Goal: Task Accomplishment & Management: Manage account settings

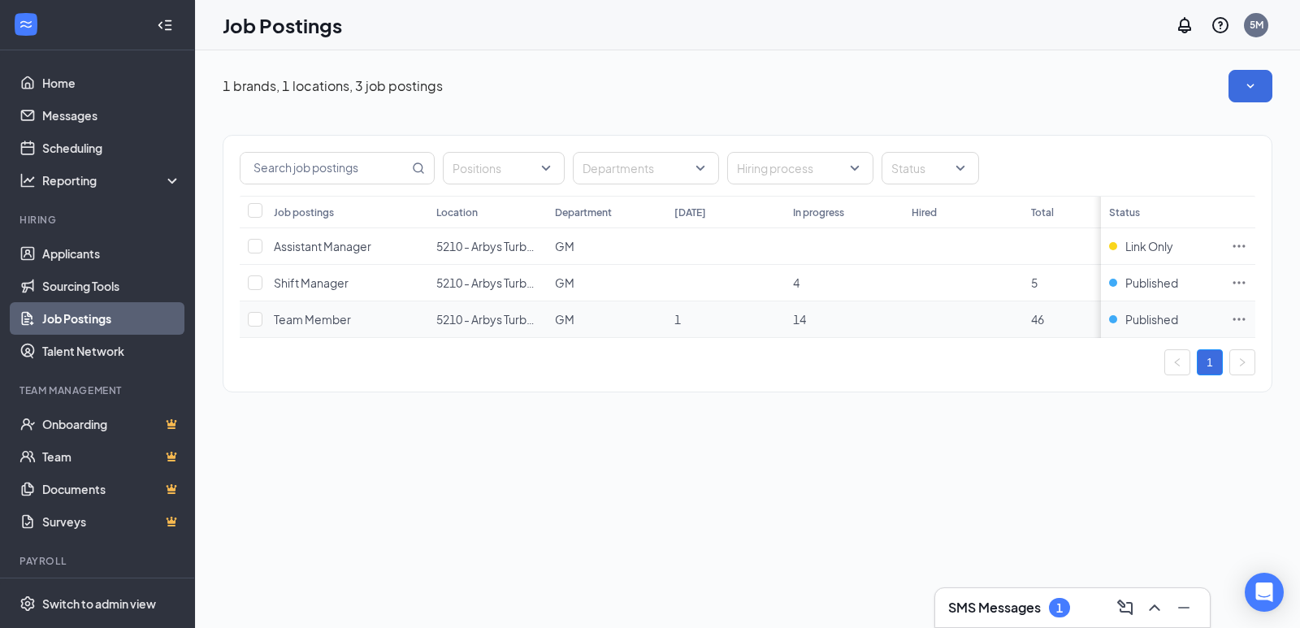
click at [266, 315] on td "Team Member" at bounding box center [347, 319] width 162 height 37
click at [255, 317] on input "checkbox" at bounding box center [255, 319] width 15 height 15
checkbox input "true"
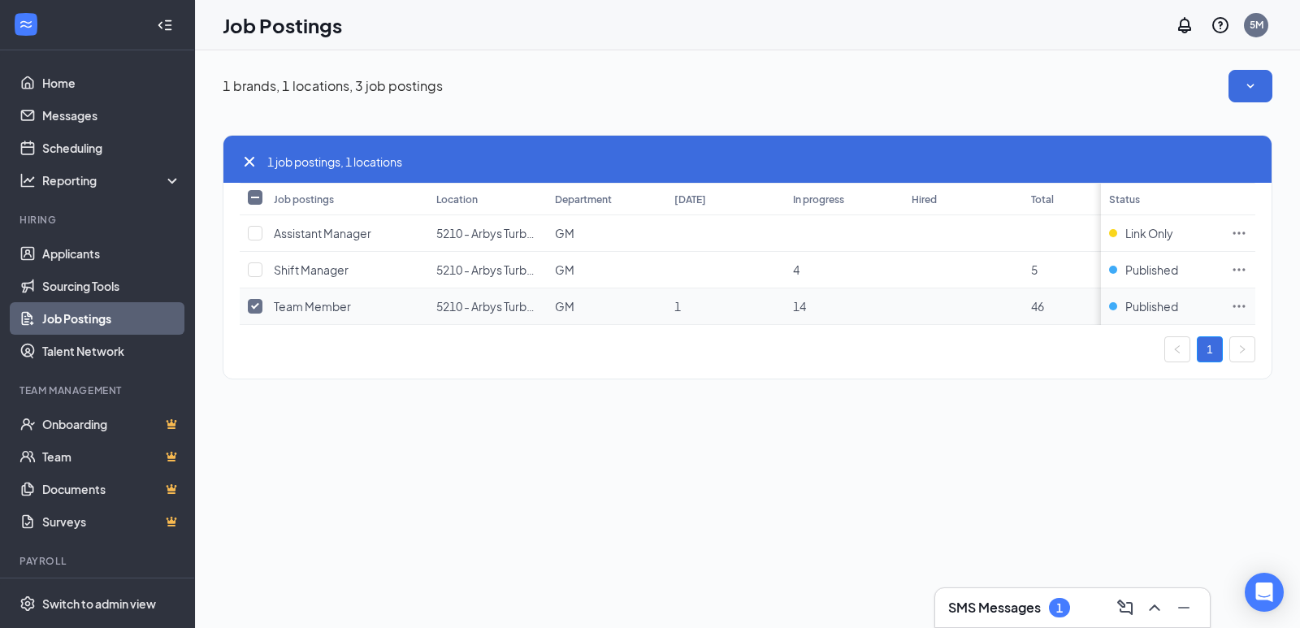
click at [305, 313] on span "Team Member" at bounding box center [312, 306] width 77 height 15
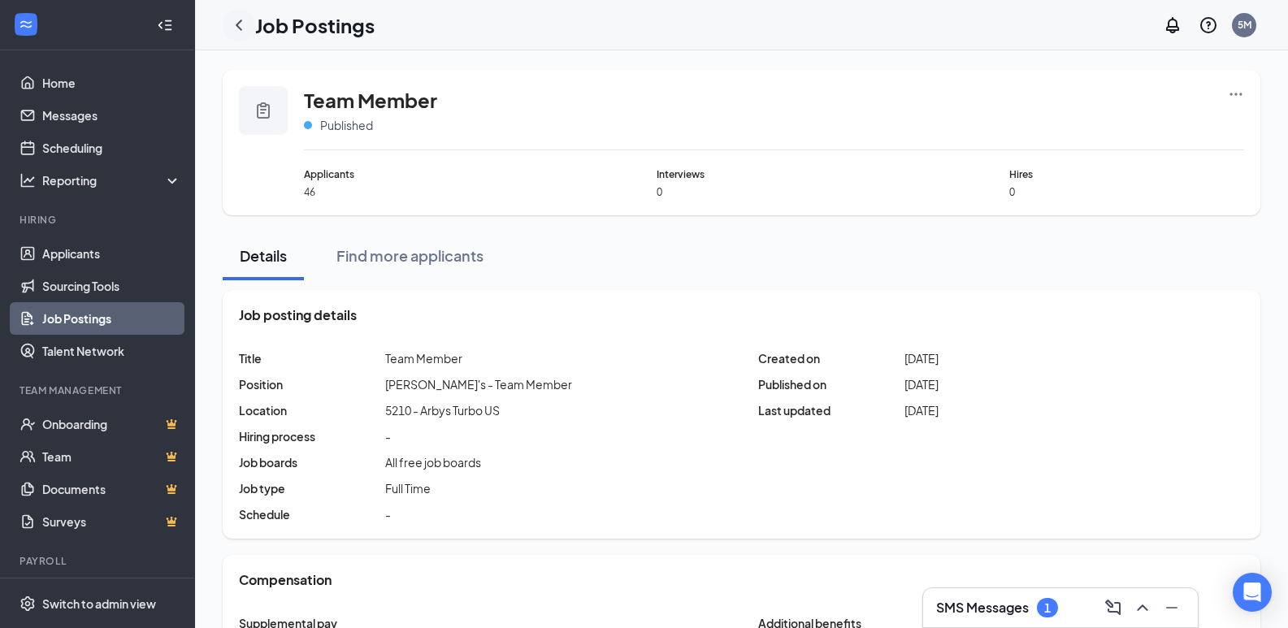
click at [240, 19] on icon "ChevronLeft" at bounding box center [238, 24] width 19 height 19
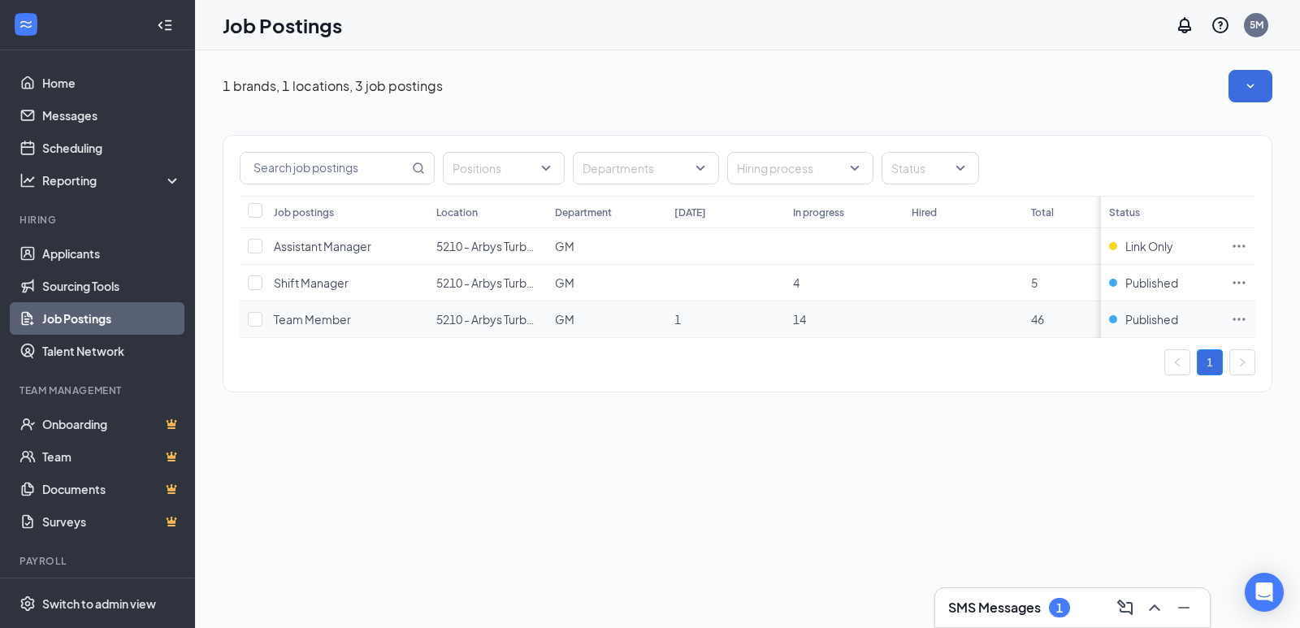
click at [319, 318] on span "Team Member" at bounding box center [312, 319] width 77 height 15
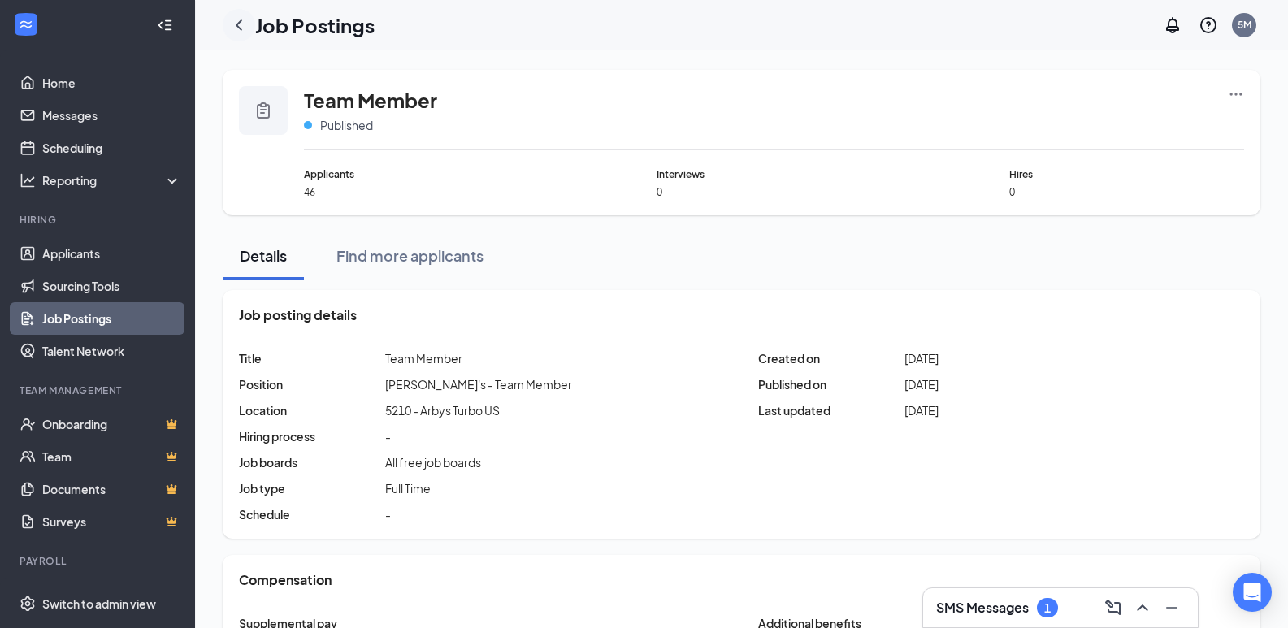
click at [237, 34] on icon "ChevronLeft" at bounding box center [238, 24] width 19 height 19
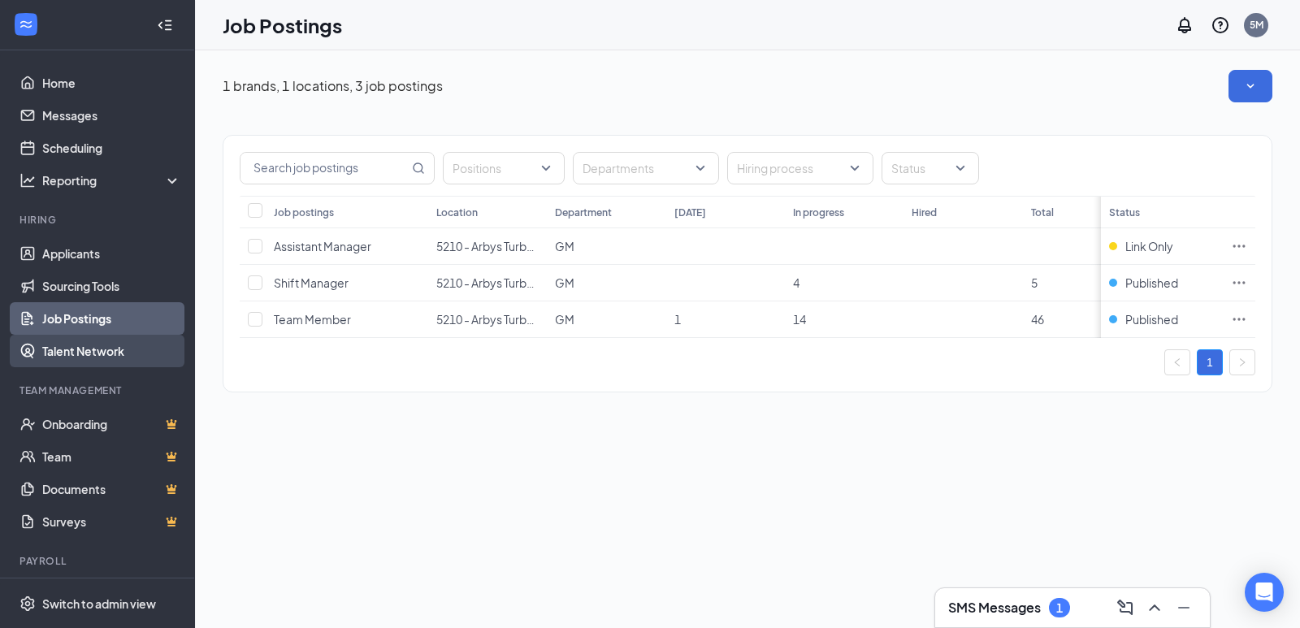
click at [117, 351] on link "Talent Network" at bounding box center [111, 351] width 139 height 32
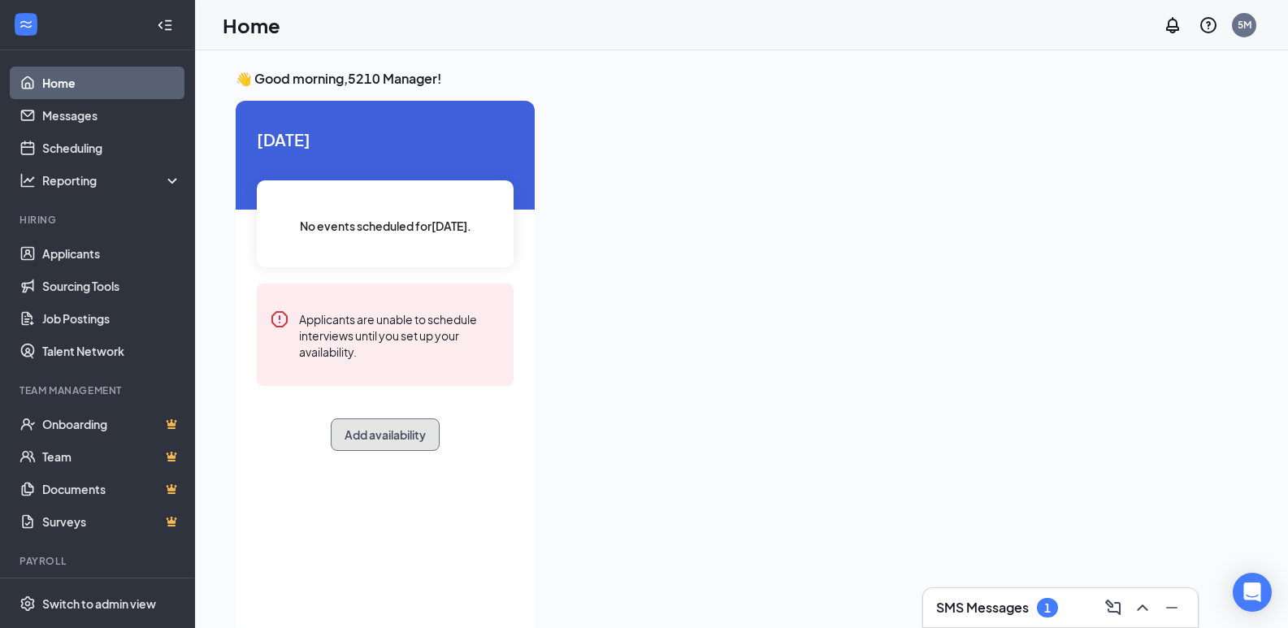
click at [372, 435] on button "Add availability" at bounding box center [385, 434] width 109 height 32
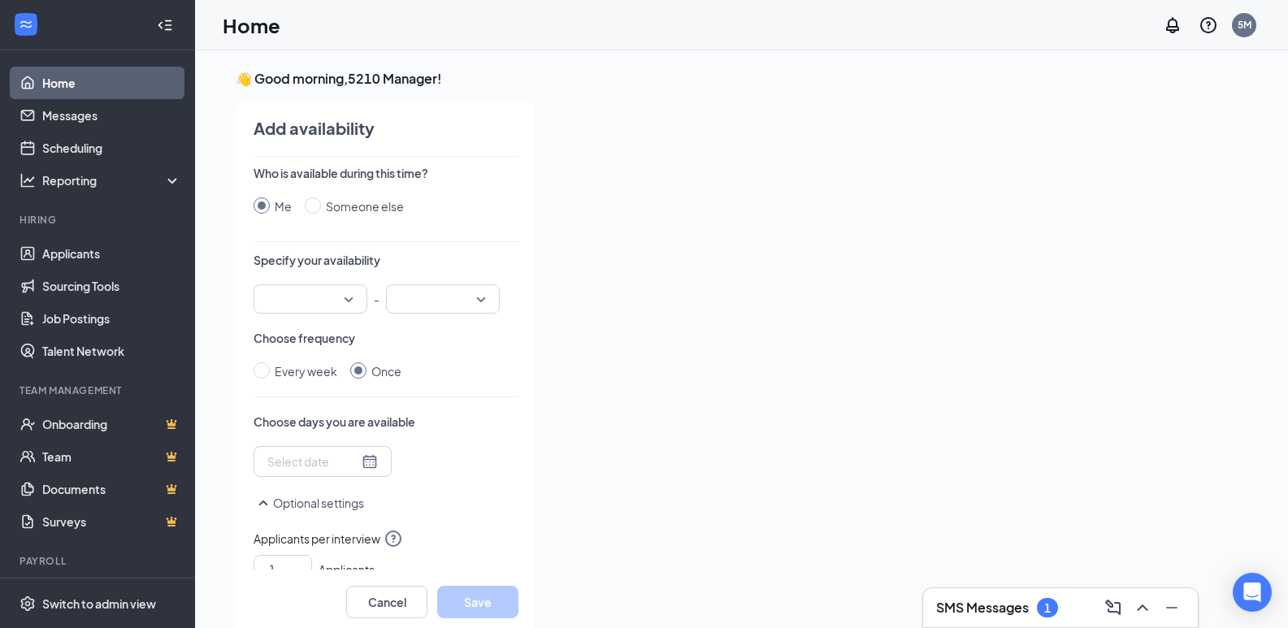
scroll to position [6, 0]
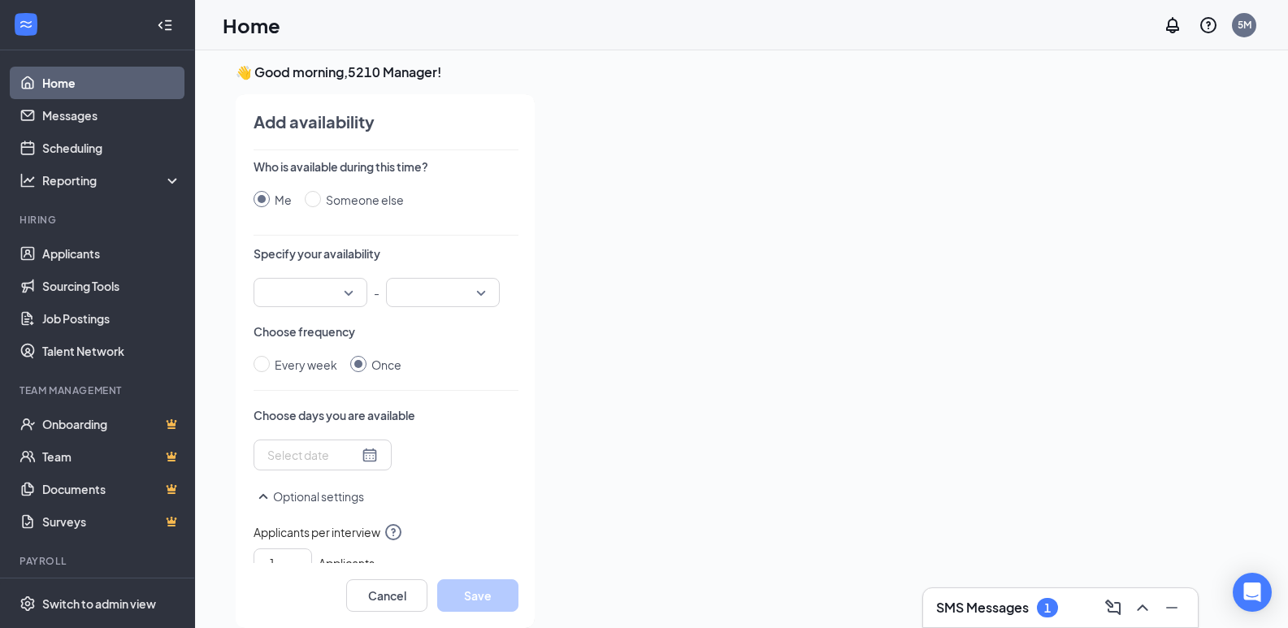
click at [370, 450] on div at bounding box center [322, 455] width 138 height 31
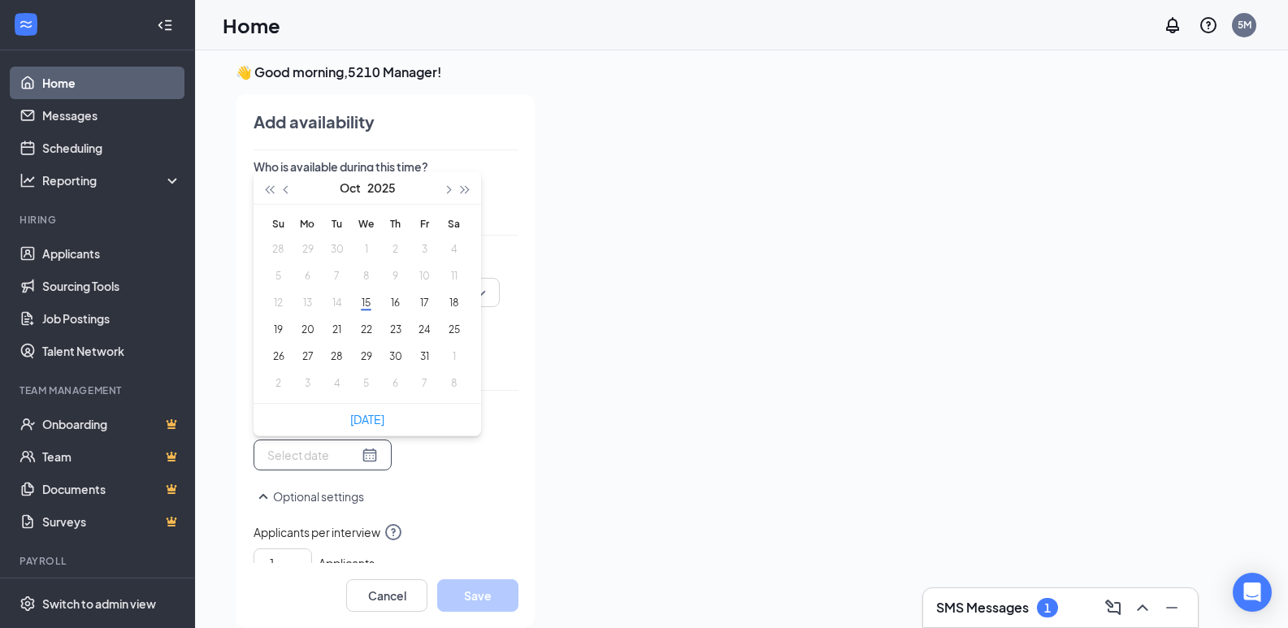
click at [357, 454] on div at bounding box center [322, 455] width 110 height 18
type input "2025-10-21"
click at [355, 310] on button "15" at bounding box center [366, 302] width 30 height 17
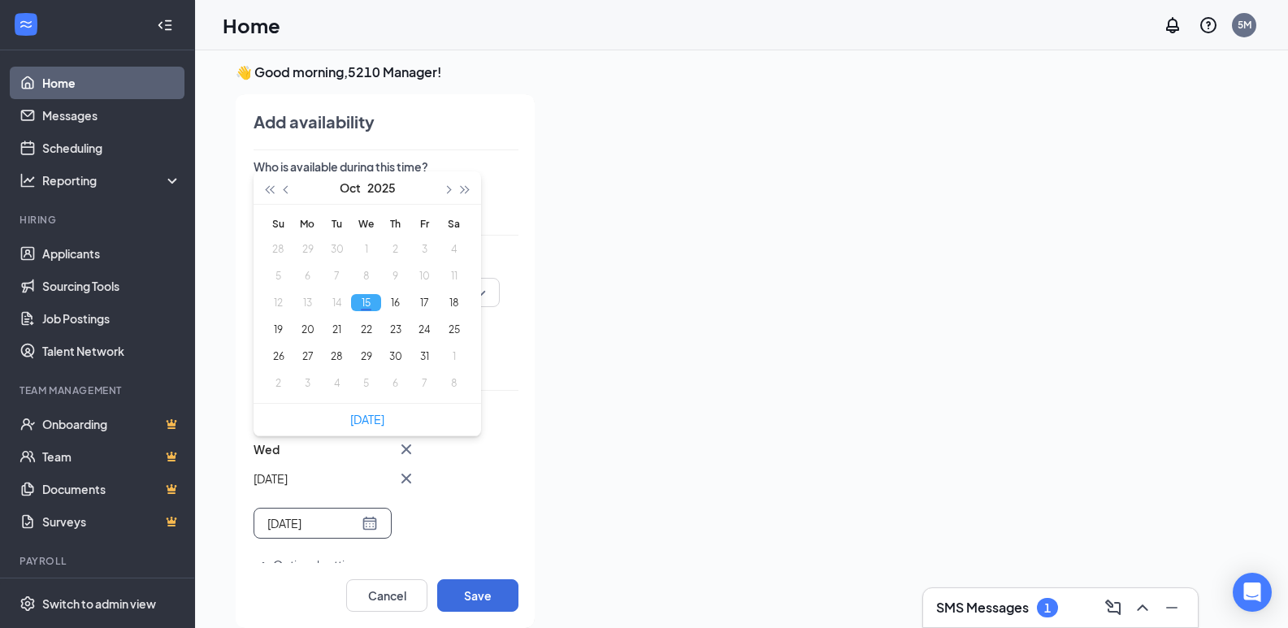
type input "2025-10-15"
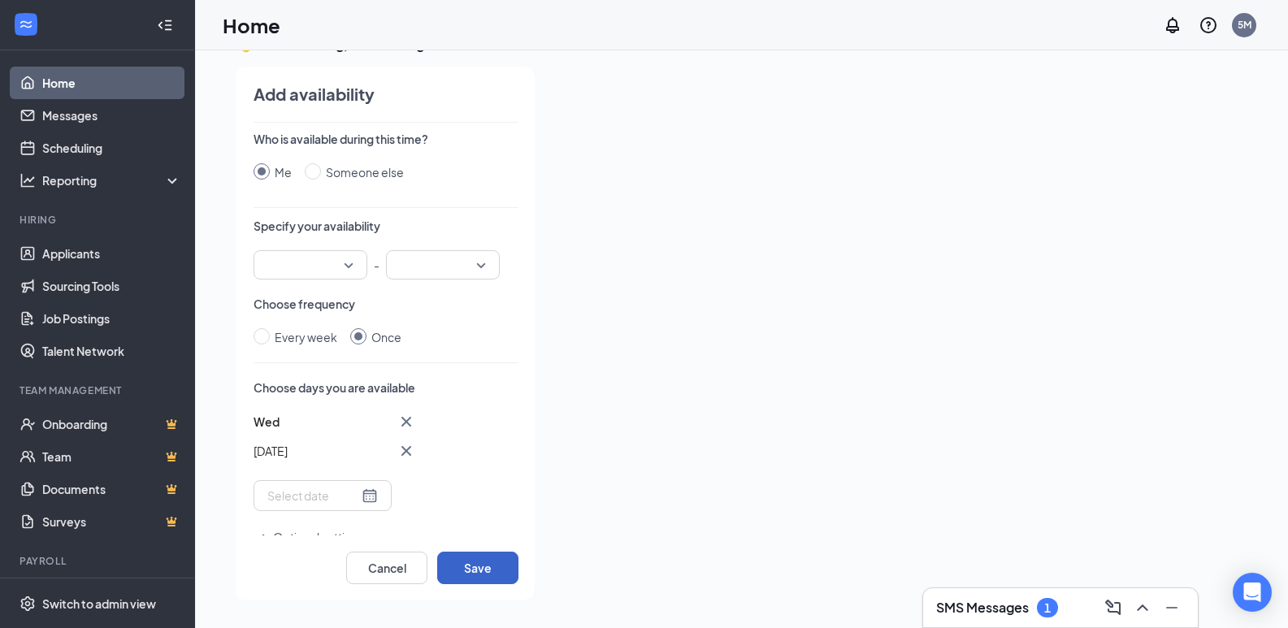
click at [455, 565] on button "Save" at bounding box center [477, 568] width 81 height 32
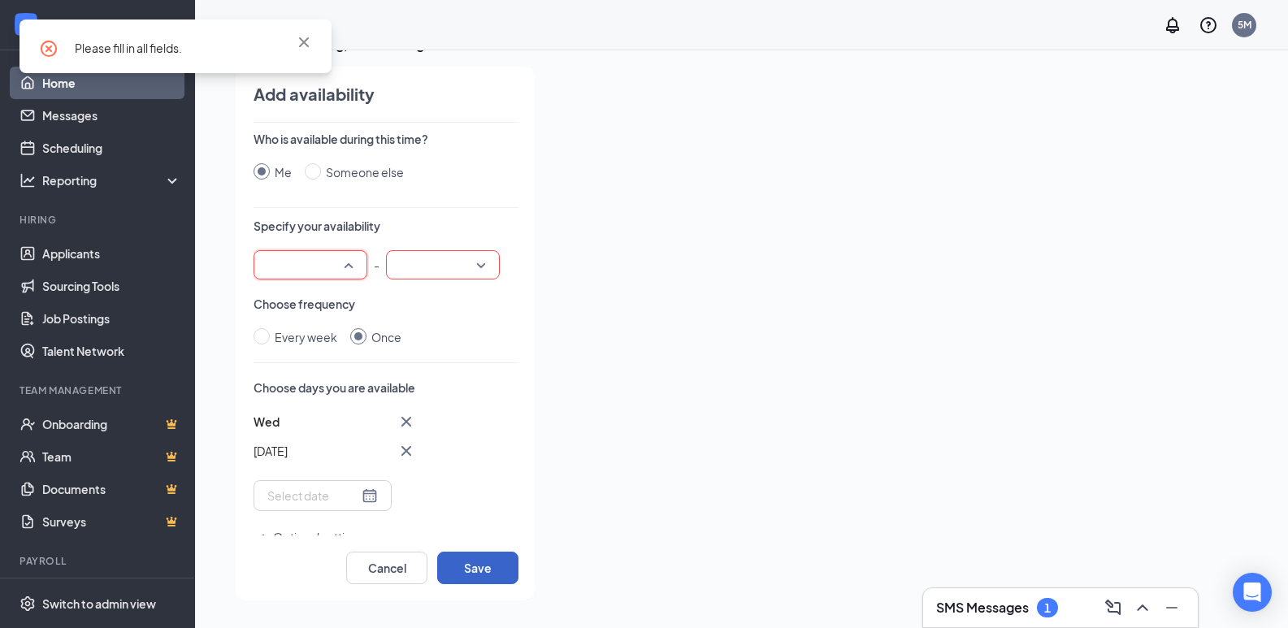
click at [349, 261] on div at bounding box center [310, 264] width 114 height 29
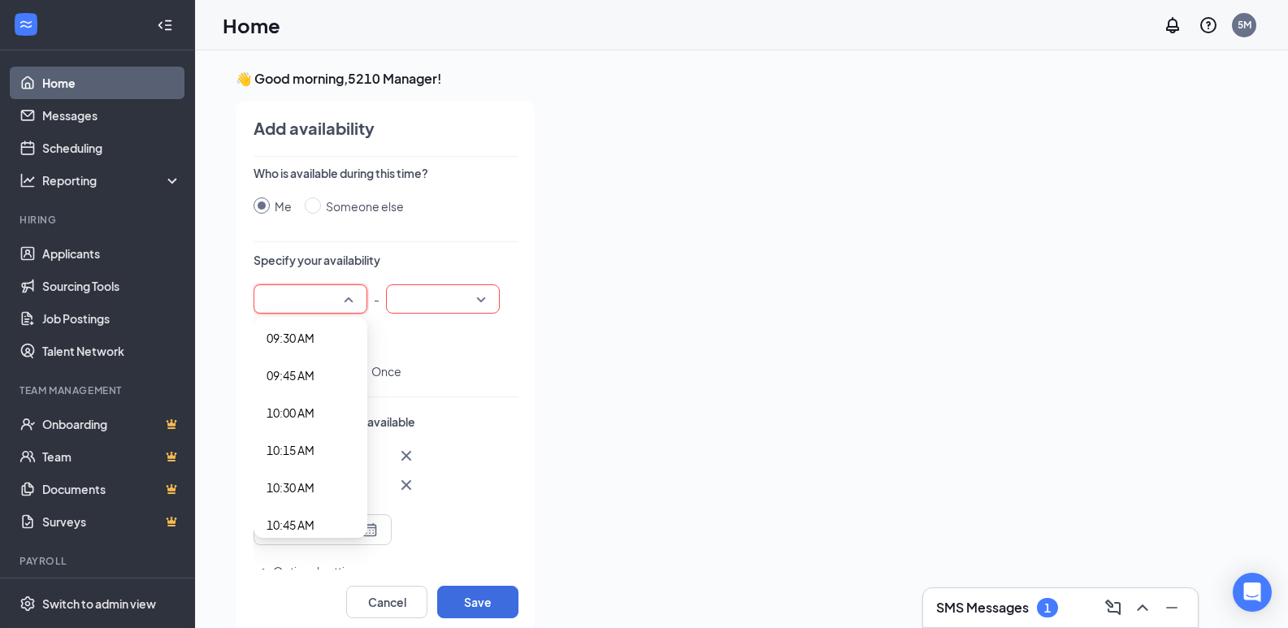
scroll to position [1462, 0]
click at [300, 373] on span "10:00 AM" at bounding box center [290, 375] width 48 height 18
click at [477, 298] on input "search" at bounding box center [437, 299] width 83 height 28
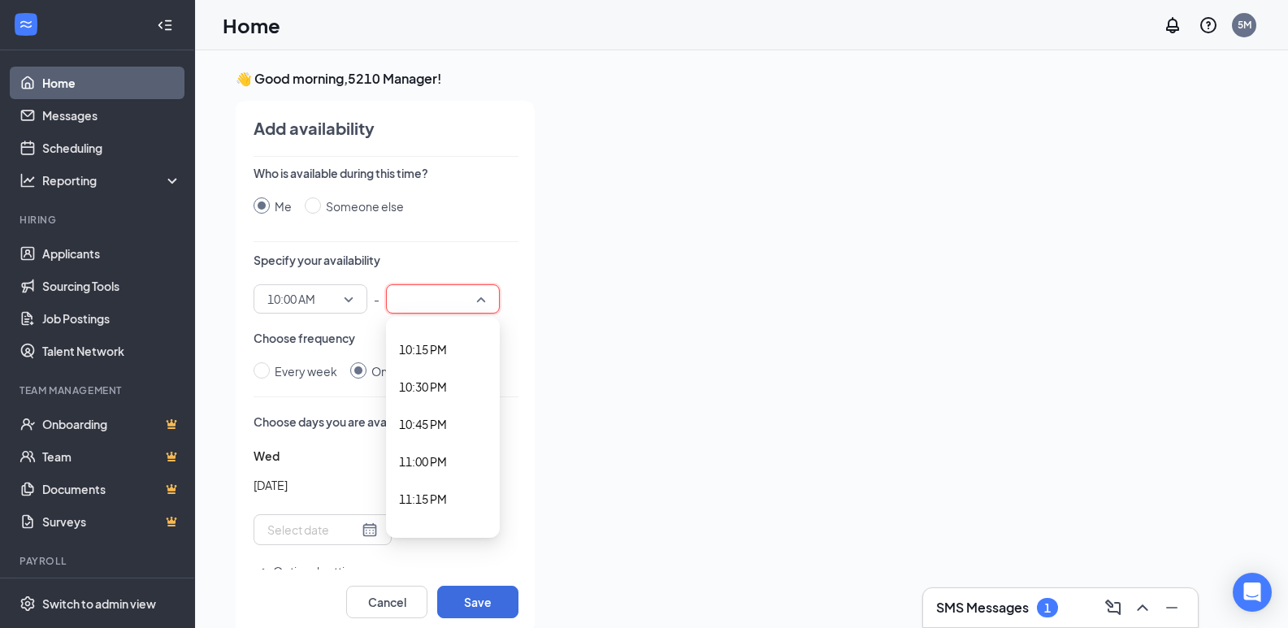
scroll to position [3331, 0]
click at [419, 453] on span "11:00 PM" at bounding box center [423, 449] width 48 height 18
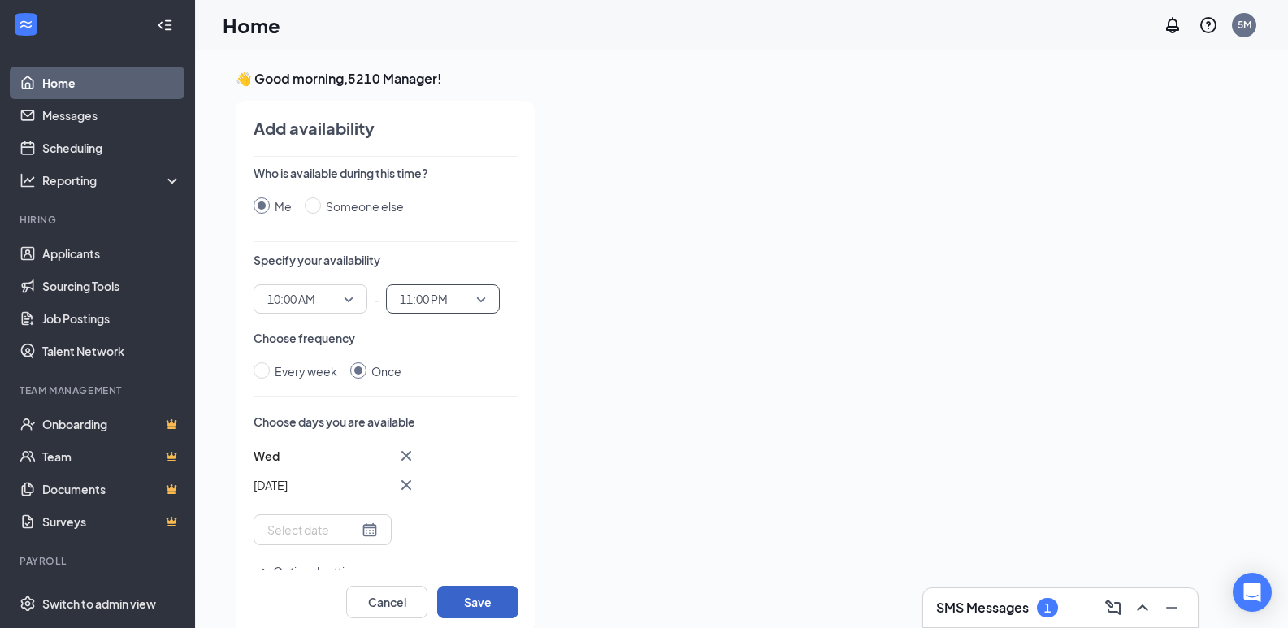
click at [467, 606] on button "Save" at bounding box center [477, 602] width 81 height 32
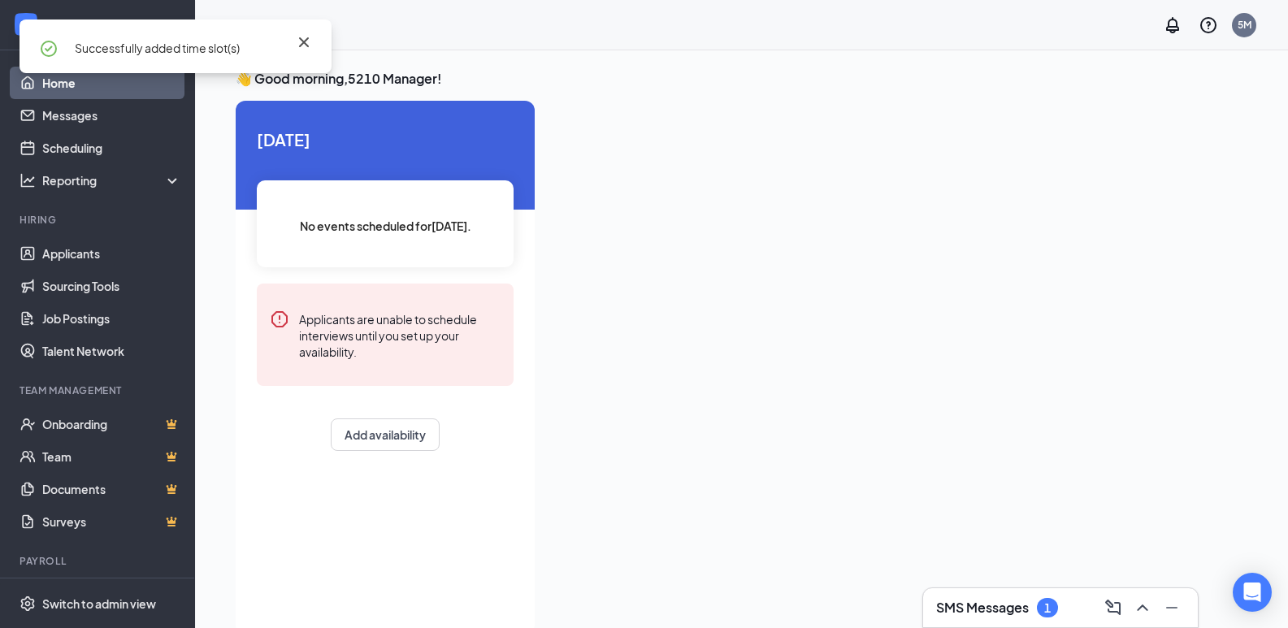
click at [299, 40] on icon "Cross" at bounding box center [303, 41] width 19 height 19
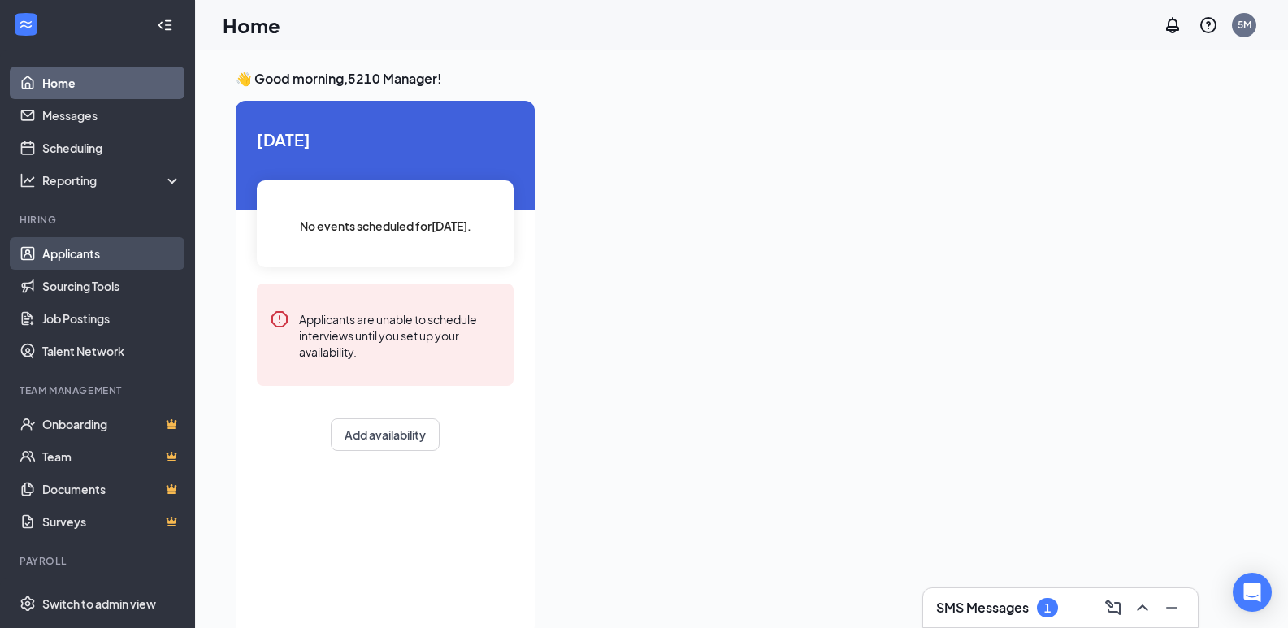
click at [95, 248] on link "Applicants" at bounding box center [111, 253] width 139 height 32
